Goal: Transaction & Acquisition: Download file/media

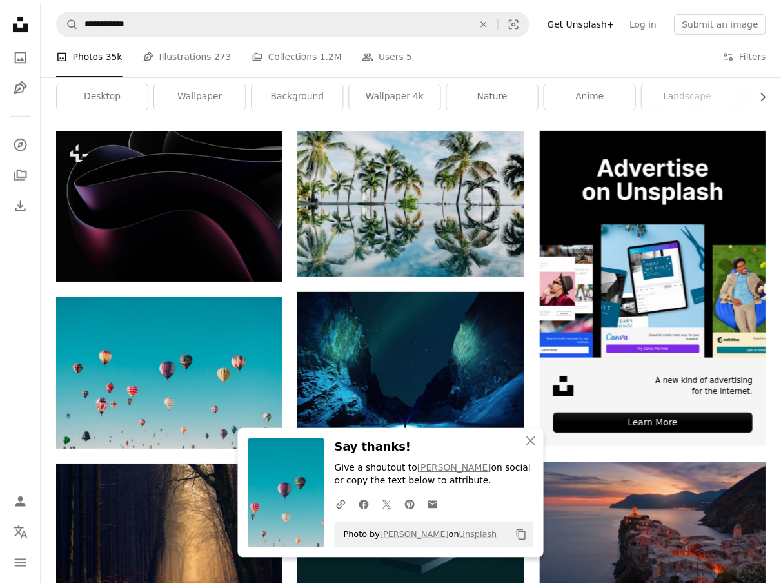
scroll to position [194, 0]
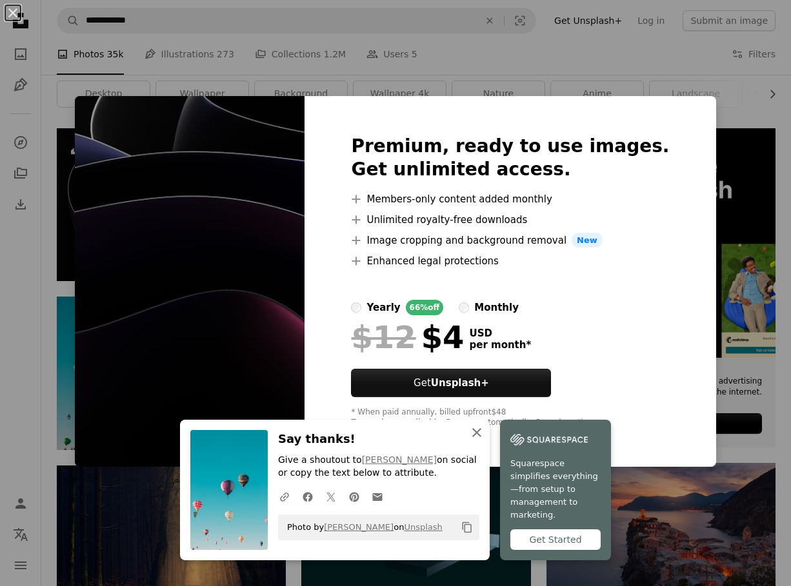
click at [469, 441] on icon "An X shape" at bounding box center [476, 432] width 15 height 15
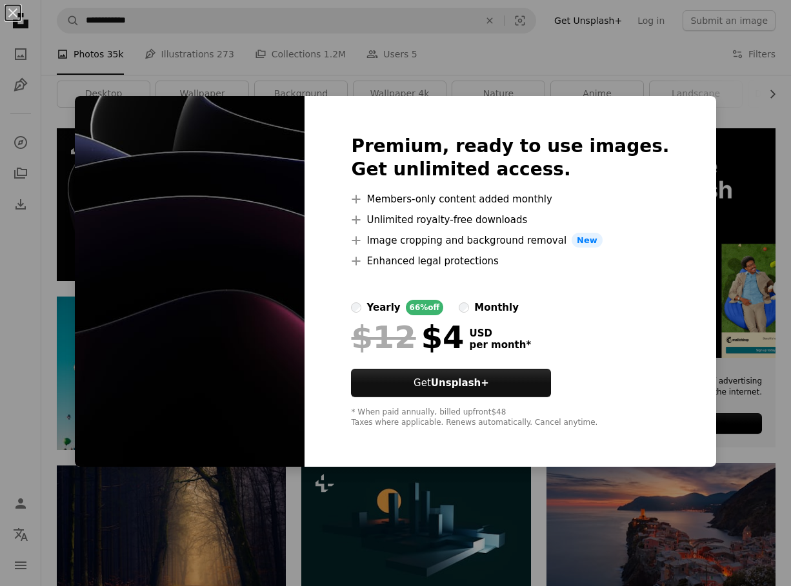
click at [763, 97] on div "An X shape Premium, ready to use images. Get unlimited access. A plus sign Memb…" at bounding box center [395, 293] width 791 height 586
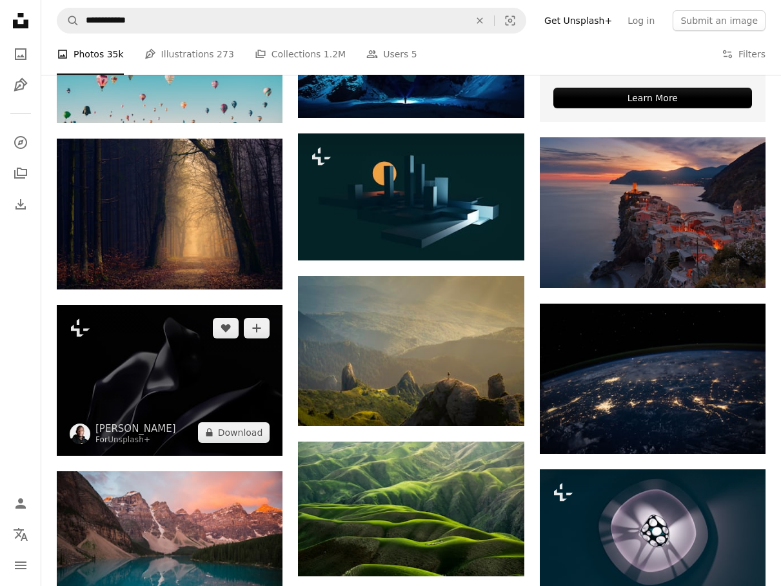
scroll to position [581, 0]
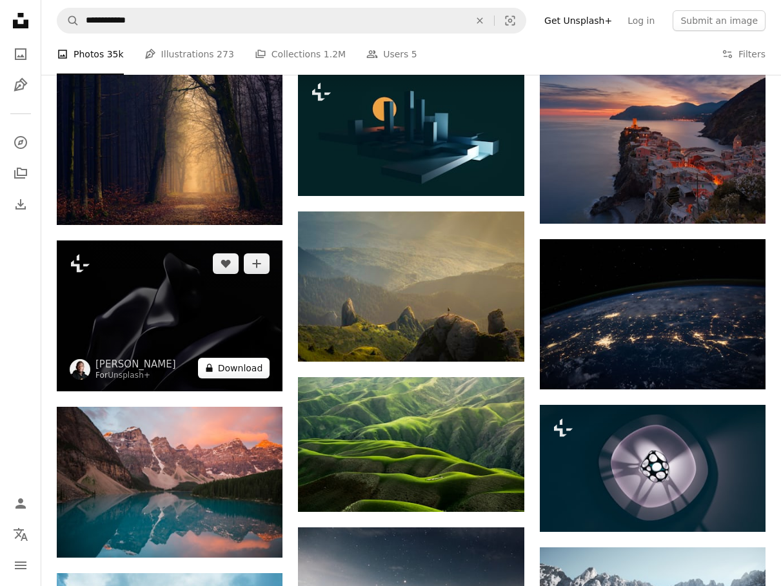
click at [237, 368] on button "A lock Download" at bounding box center [234, 368] width 72 height 21
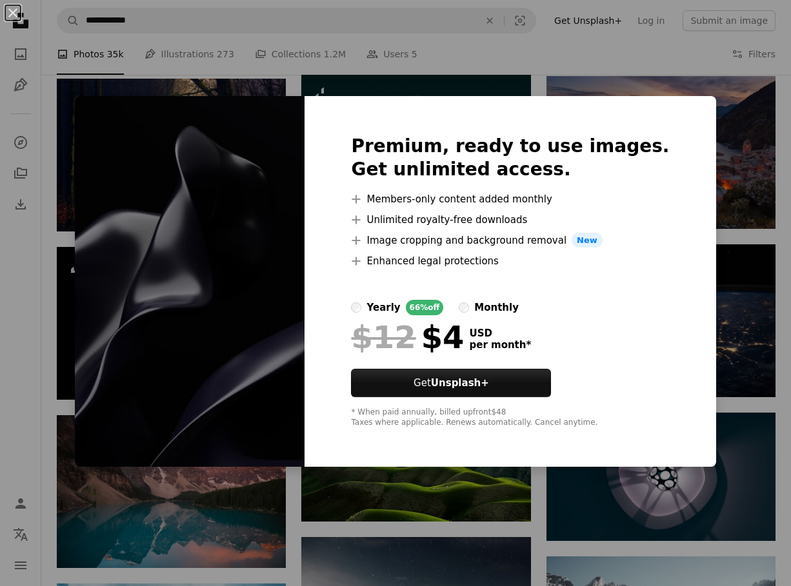
click at [673, 112] on div "Premium, ready to use images. Get unlimited access. A plus sign Members-only co…" at bounding box center [509, 282] width 411 height 372
click at [762, 304] on div "An X shape Premium, ready to use images. Get unlimited access. A plus sign Memb…" at bounding box center [395, 293] width 791 height 586
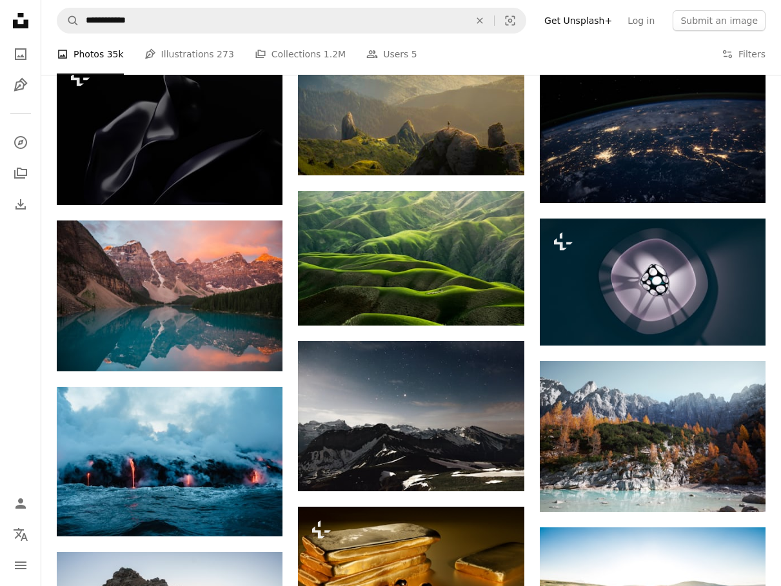
scroll to position [774, 0]
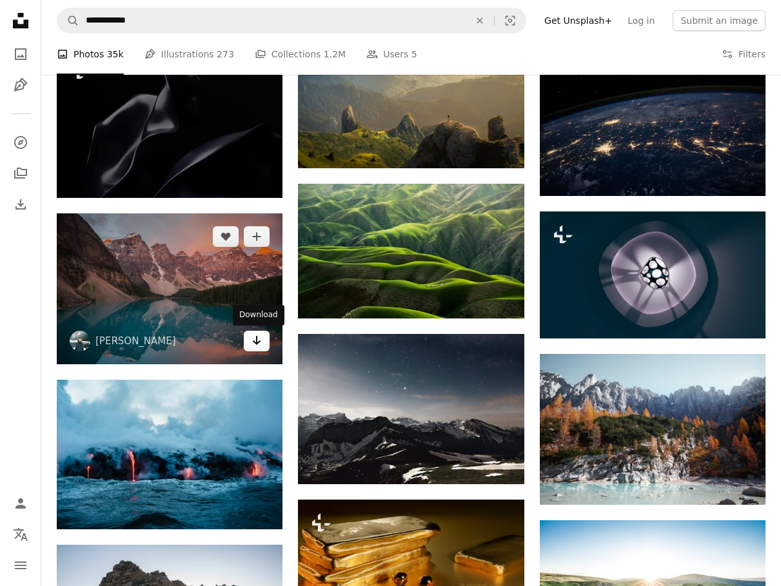
click at [261, 341] on icon "Arrow pointing down" at bounding box center [257, 340] width 10 height 15
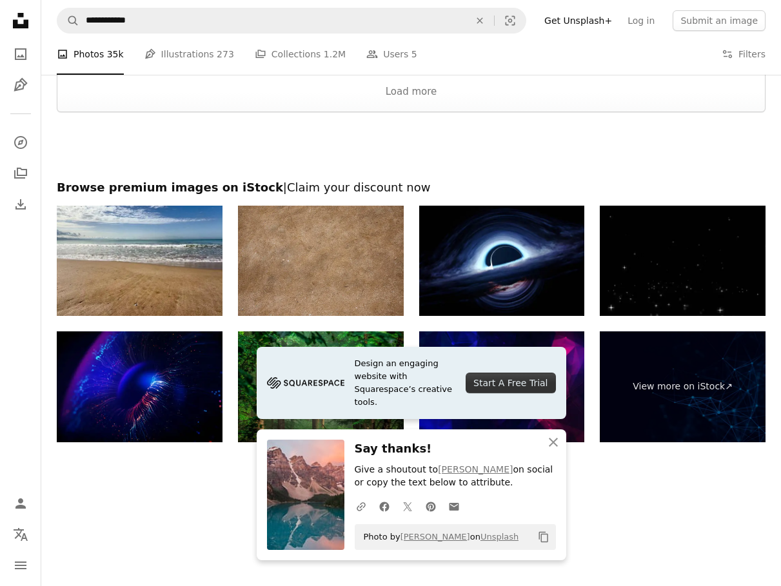
scroll to position [1532, 0]
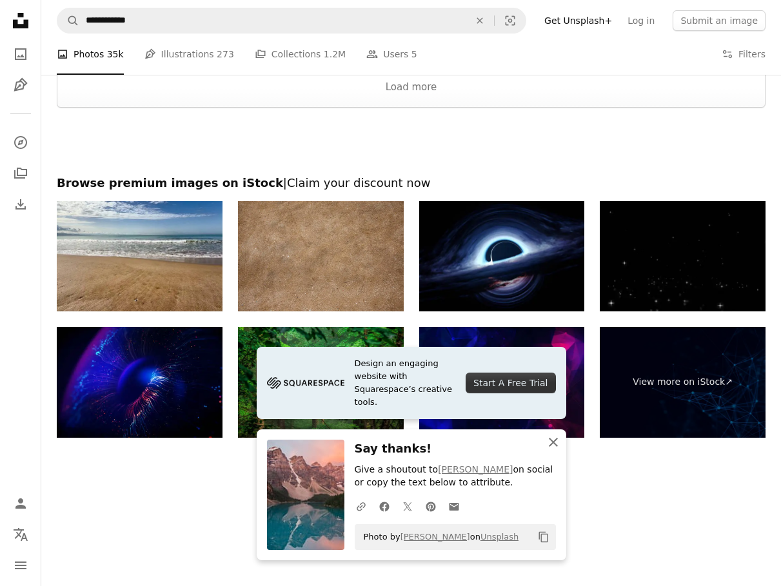
click at [555, 442] on icon "An X shape" at bounding box center [553, 442] width 15 height 15
